Goal: Transaction & Acquisition: Purchase product/service

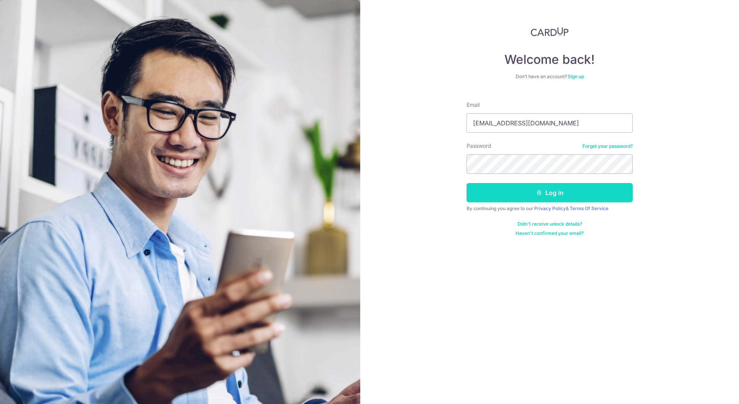
click at [542, 192] on icon "submit" at bounding box center [539, 192] width 6 height 6
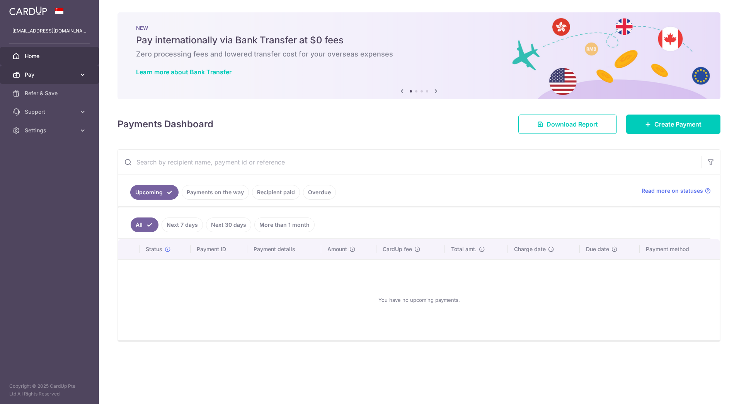
click at [84, 72] on icon at bounding box center [83, 75] width 8 height 8
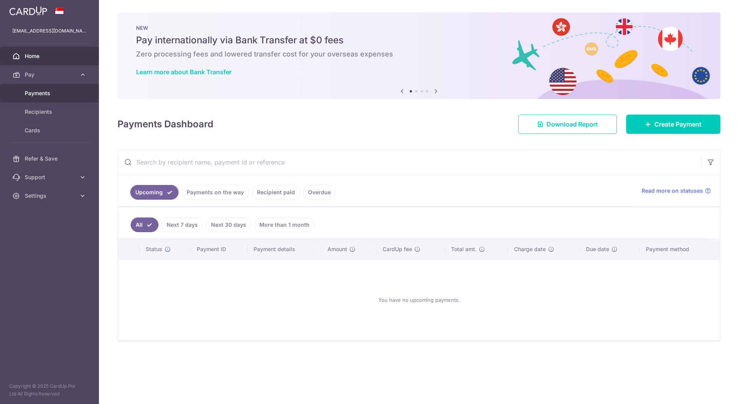
click at [65, 96] on span "Payments" at bounding box center [50, 93] width 51 height 8
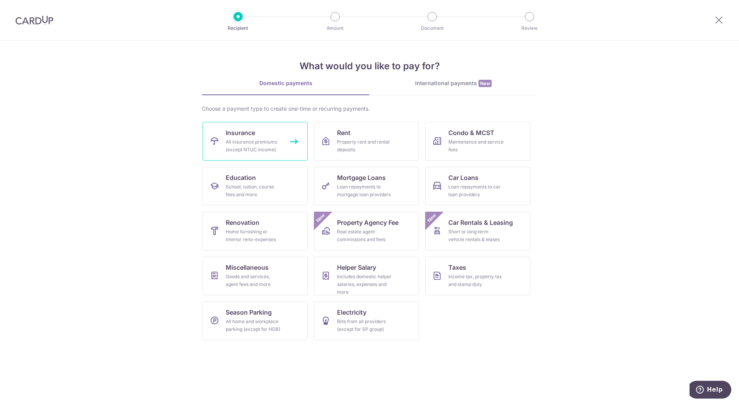
click at [278, 136] on link "Insurance All insurance premiums (except NTUC Income)" at bounding box center [255, 141] width 105 height 39
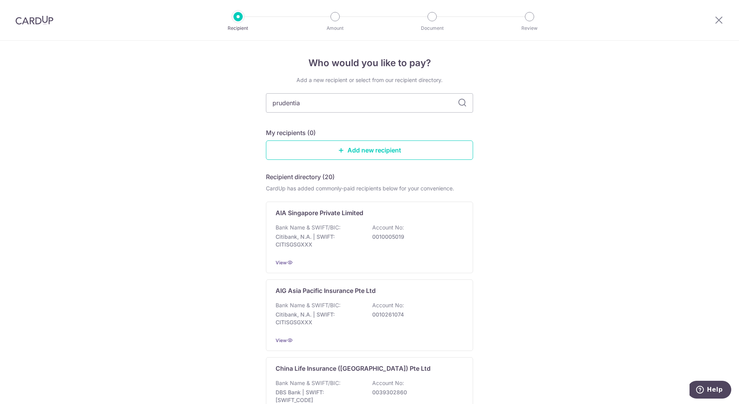
type input "prudential"
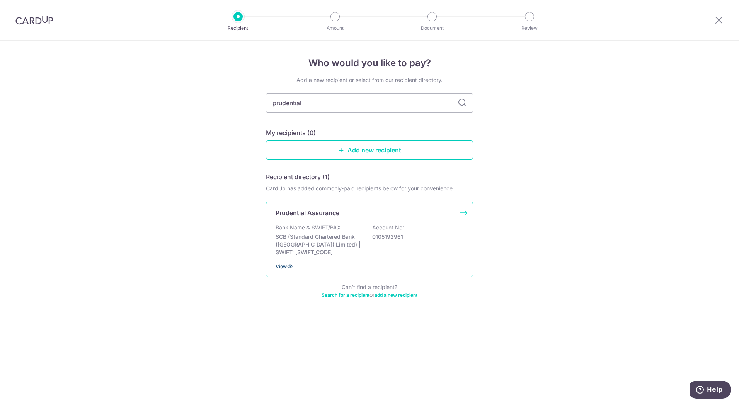
drag, startPoint x: 287, startPoint y: 264, endPoint x: 291, endPoint y: 266, distance: 4.7
click at [287, 264] on icon at bounding box center [290, 266] width 6 height 6
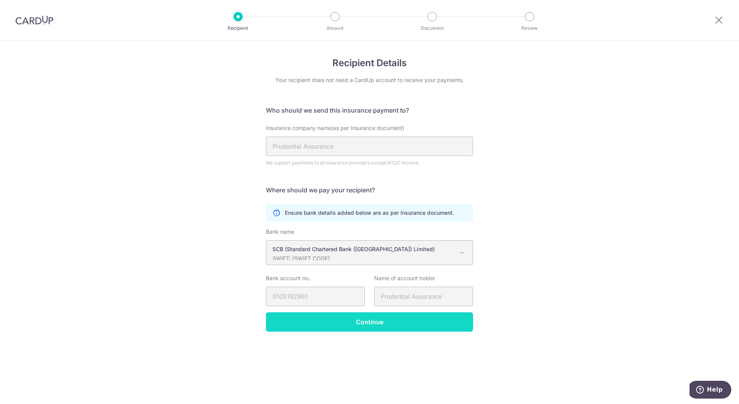
click at [427, 320] on input "Continue" at bounding box center [369, 321] width 207 height 19
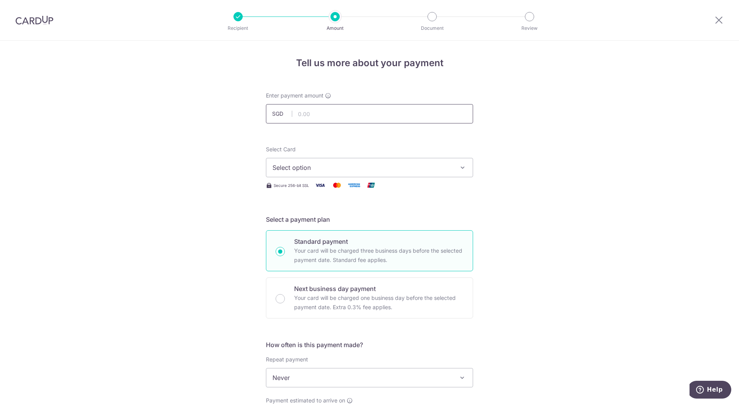
click at [382, 118] on input "text" at bounding box center [369, 113] width 207 height 19
type input "29.07"
click at [404, 176] on button "Select option" at bounding box center [369, 167] width 207 height 19
click at [378, 226] on span "**** 0016" at bounding box center [369, 222] width 194 height 9
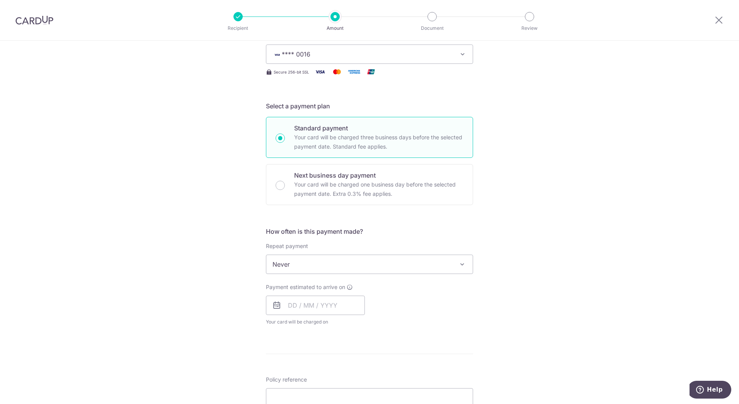
scroll to position [116, 0]
click at [431, 264] on span "Never" at bounding box center [369, 261] width 206 height 19
click at [353, 305] on input "text" at bounding box center [315, 302] width 99 height 19
click at [343, 388] on link "16" at bounding box center [343, 388] width 12 height 12
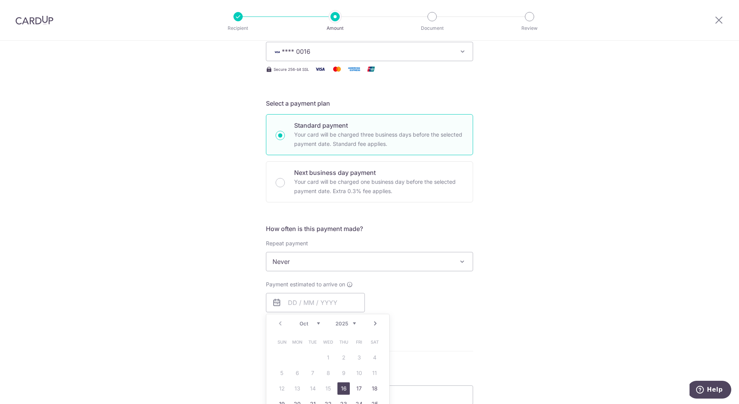
type input "[DATE]"
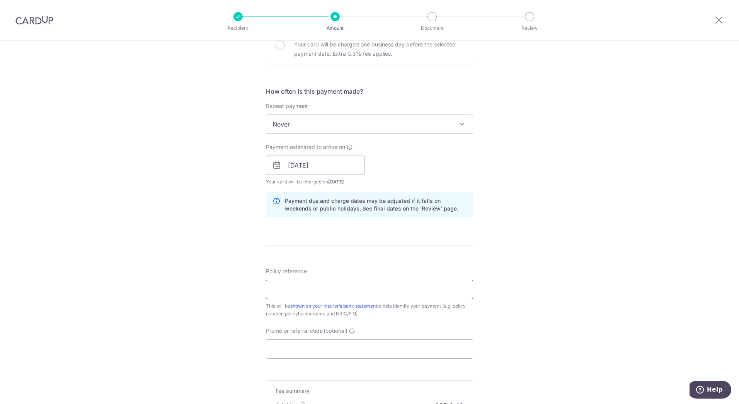
scroll to position [271, 0]
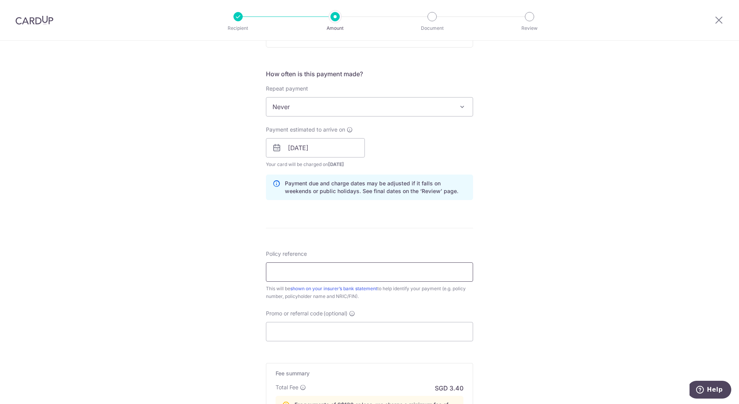
click at [453, 274] on input "Policy reference" at bounding box center [369, 271] width 207 height 19
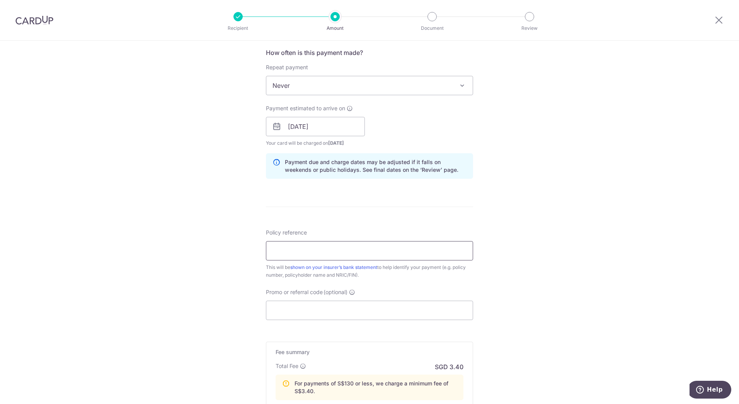
scroll to position [309, 0]
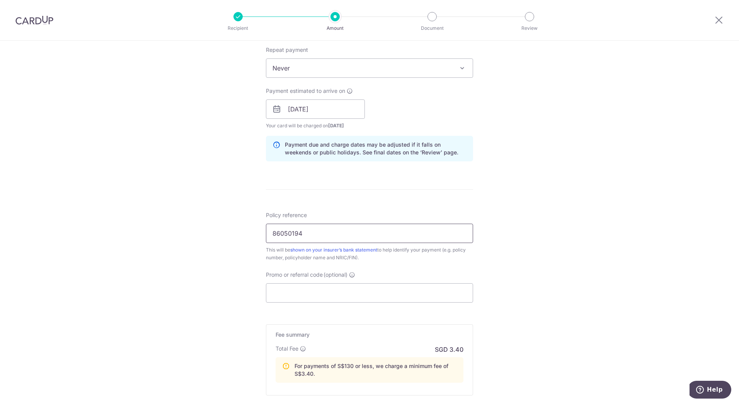
type input "86050194"
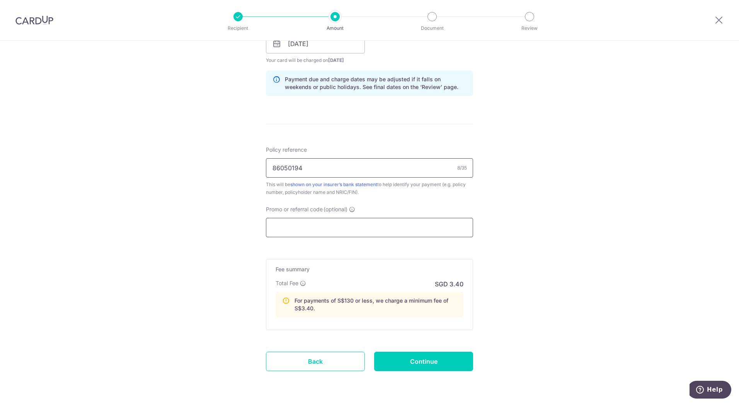
scroll to position [361, 0]
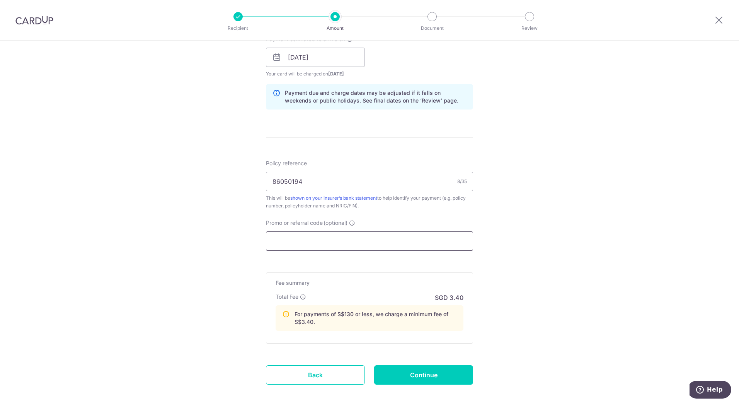
click at [397, 241] on input "Promo or referral code (optional)" at bounding box center [369, 240] width 207 height 19
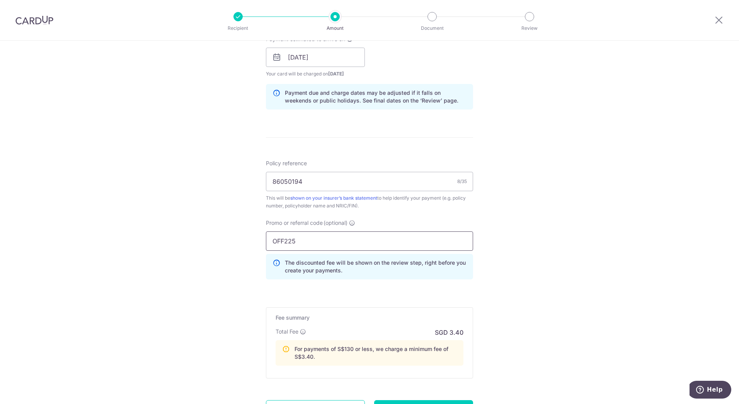
type input "OFF225"
click at [534, 245] on div "Tell us more about your payment Enter payment amount SGD 29.07 29.07 Select Car…" at bounding box center [369, 78] width 739 height 797
click at [448, 240] on input "OFF225" at bounding box center [369, 240] width 207 height 19
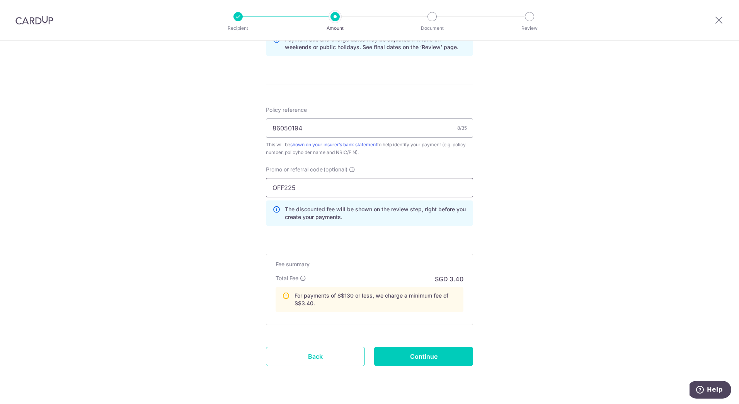
scroll to position [434, 0]
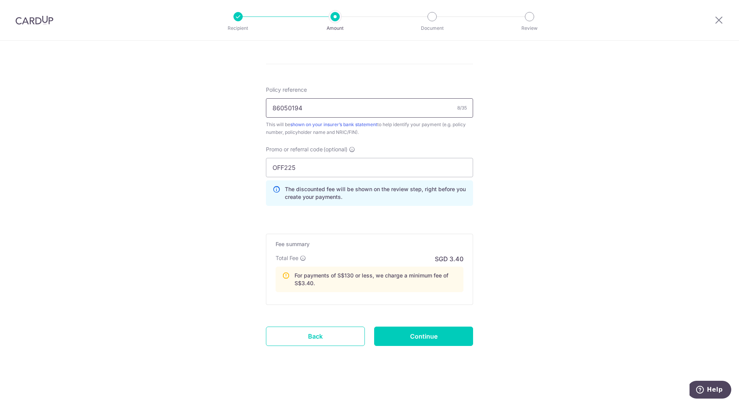
click at [314, 112] on input "86050194" at bounding box center [369, 107] width 207 height 19
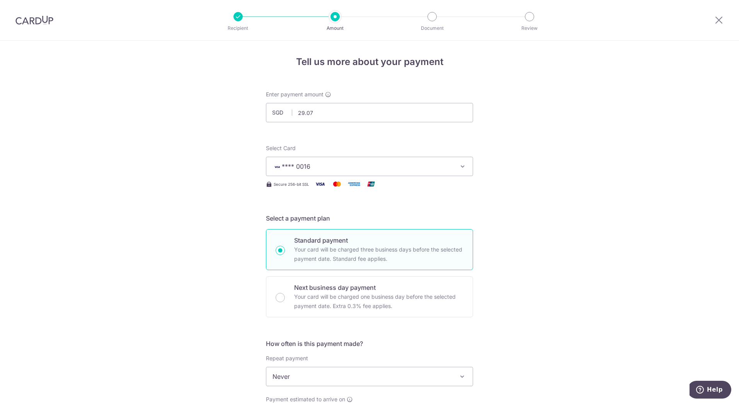
scroll to position [0, 0]
drag, startPoint x: 327, startPoint y: 115, endPoint x: 266, endPoint y: 109, distance: 61.3
click at [266, 109] on input "29.07" at bounding box center [369, 113] width 207 height 19
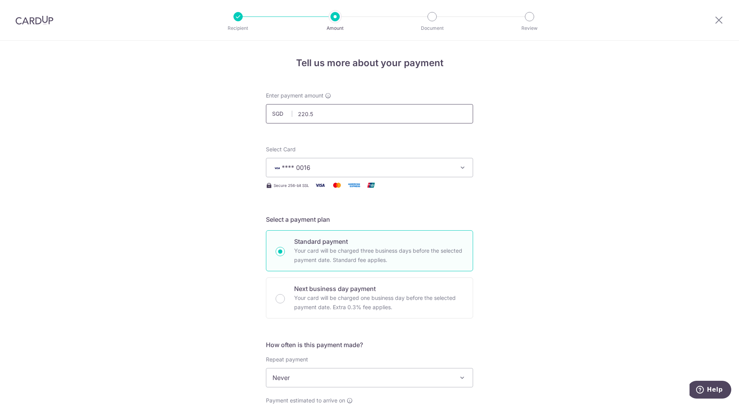
type input "220.50"
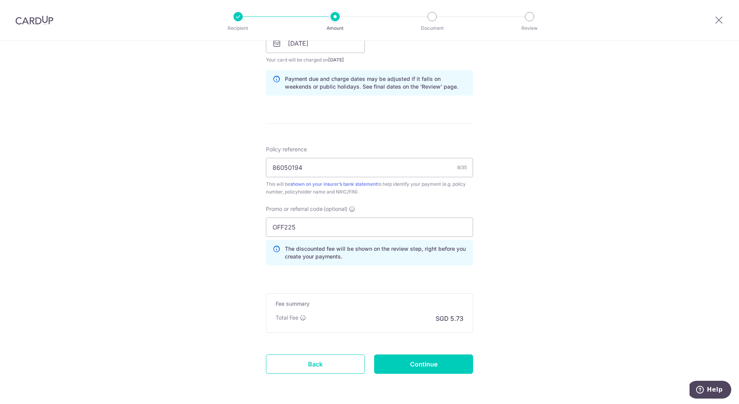
scroll to position [387, 0]
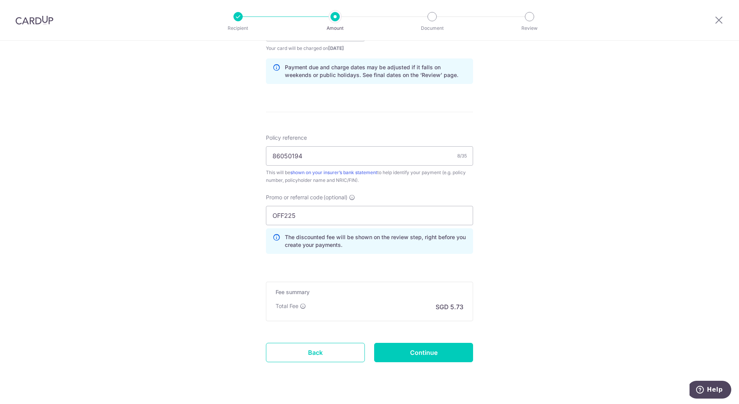
click at [526, 324] on div "Tell us more about your payment Enter payment amount SGD 220.50 220.50 Select C…" at bounding box center [369, 37] width 739 height 766
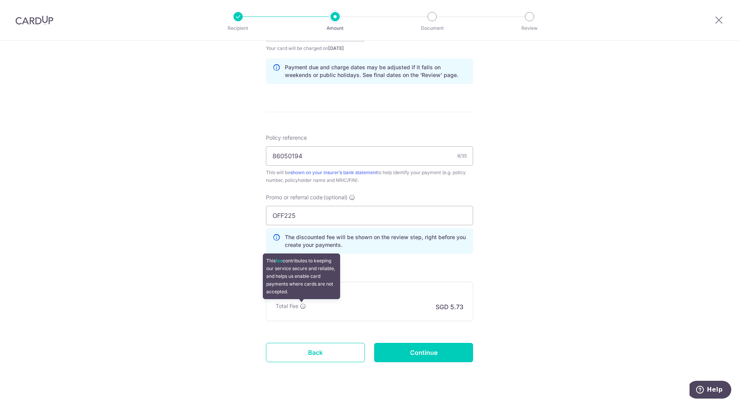
click at [302, 304] on icon at bounding box center [303, 306] width 6 height 6
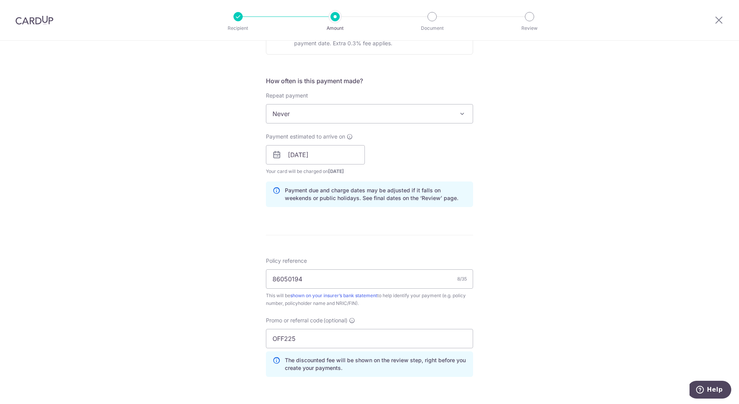
scroll to position [271, 0]
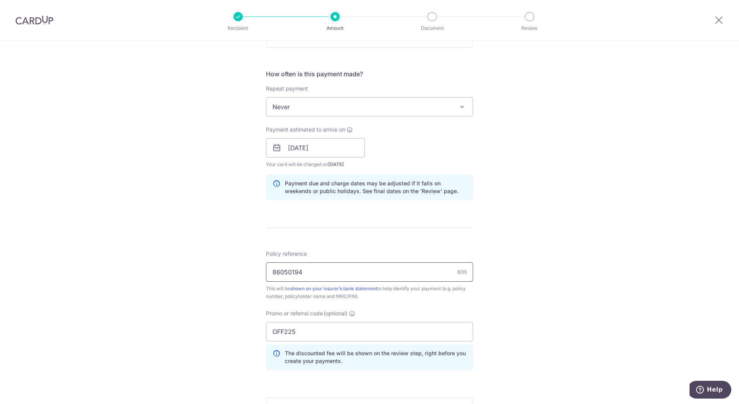
drag, startPoint x: 291, startPoint y: 269, endPoint x: 223, endPoint y: 259, distance: 69.3
click at [223, 259] on div "Tell us more about your payment Enter payment amount SGD 220.50 220.50 Select C…" at bounding box center [369, 153] width 739 height 766
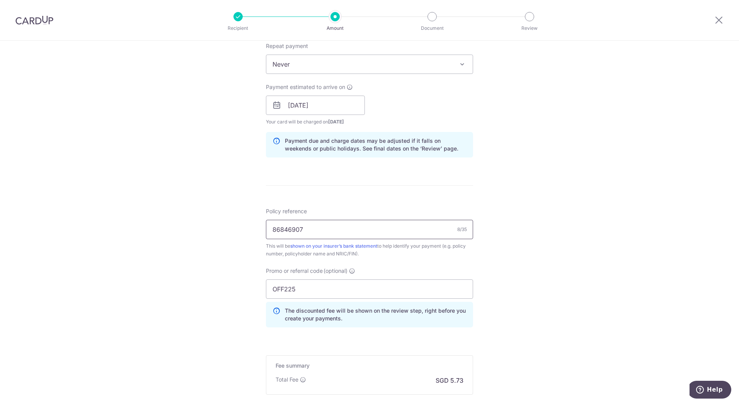
scroll to position [387, 0]
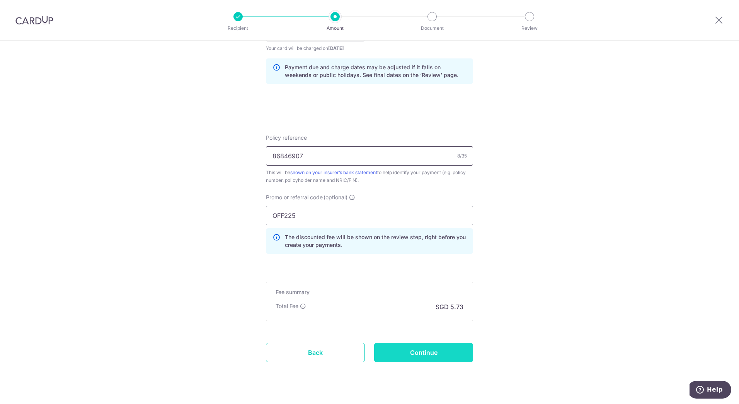
type input "86846907"
click at [425, 359] on input "Continue" at bounding box center [423, 351] width 99 height 19
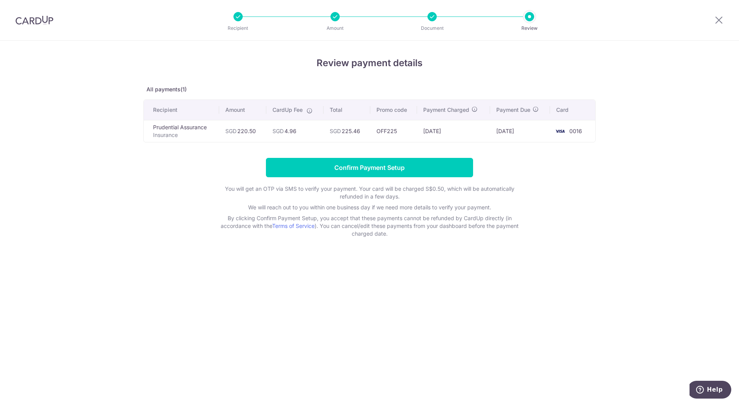
click at [309, 113] on icon at bounding box center [310, 110] width 6 height 6
click at [399, 307] on div "Review payment details All payments(1) Recipient Amount CardUp Fee Total Promo …" at bounding box center [369, 222] width 739 height 363
click at [715, 22] on icon at bounding box center [718, 20] width 9 height 10
